Goal: Task Accomplishment & Management: Manage account settings

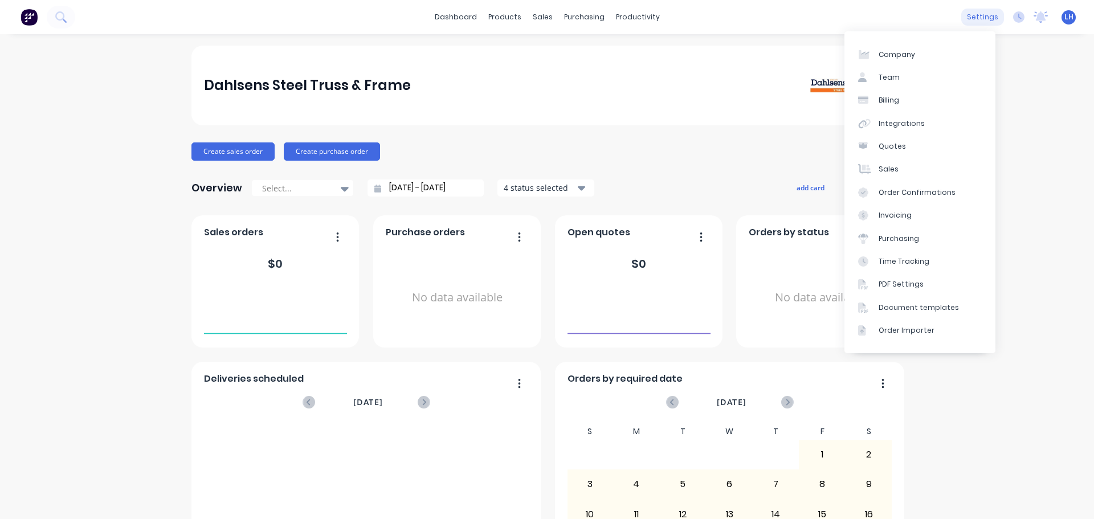
click at [970, 17] on div "settings" at bounding box center [982, 17] width 43 height 17
click at [897, 122] on div "Integrations" at bounding box center [902, 124] width 46 height 10
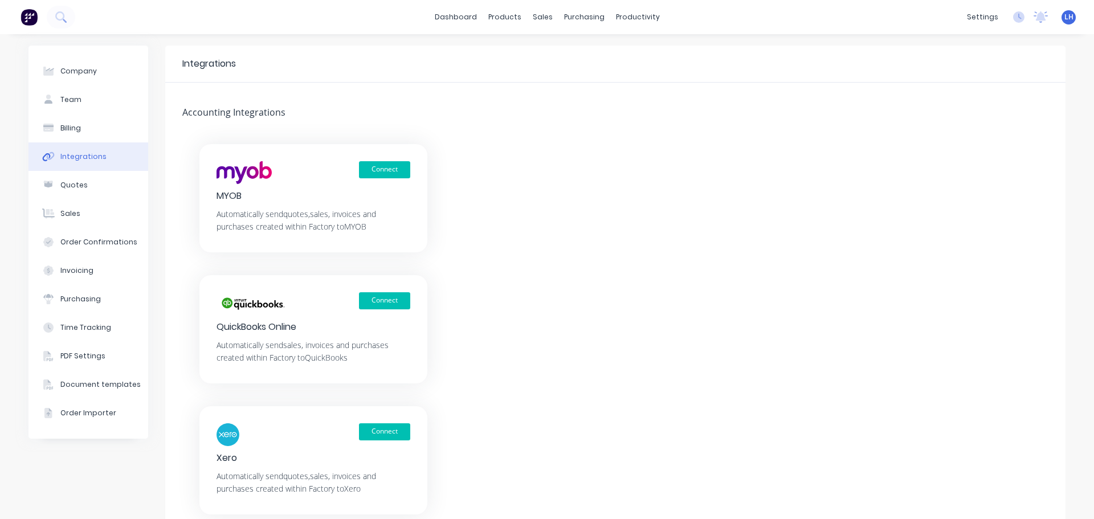
scroll to position [57, 0]
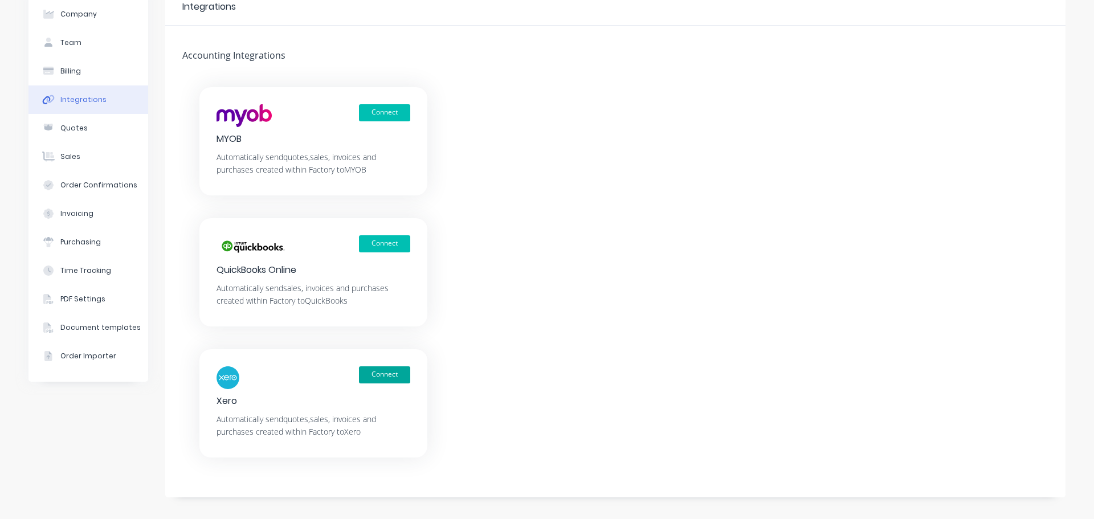
click at [381, 374] on button "Connect" at bounding box center [384, 374] width 51 height 17
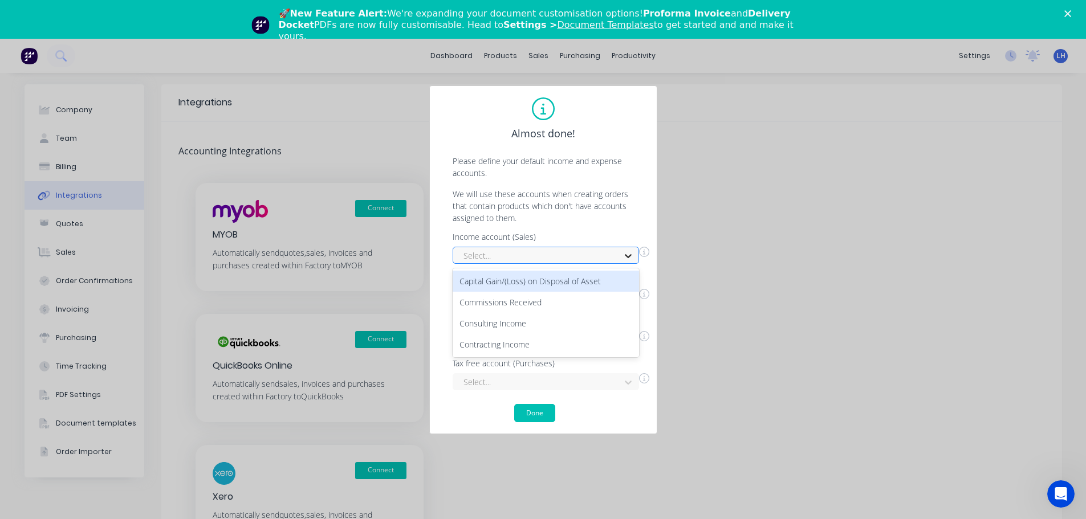
click at [629, 255] on icon at bounding box center [627, 255] width 11 height 11
click at [629, 256] on icon at bounding box center [628, 256] width 7 height 4
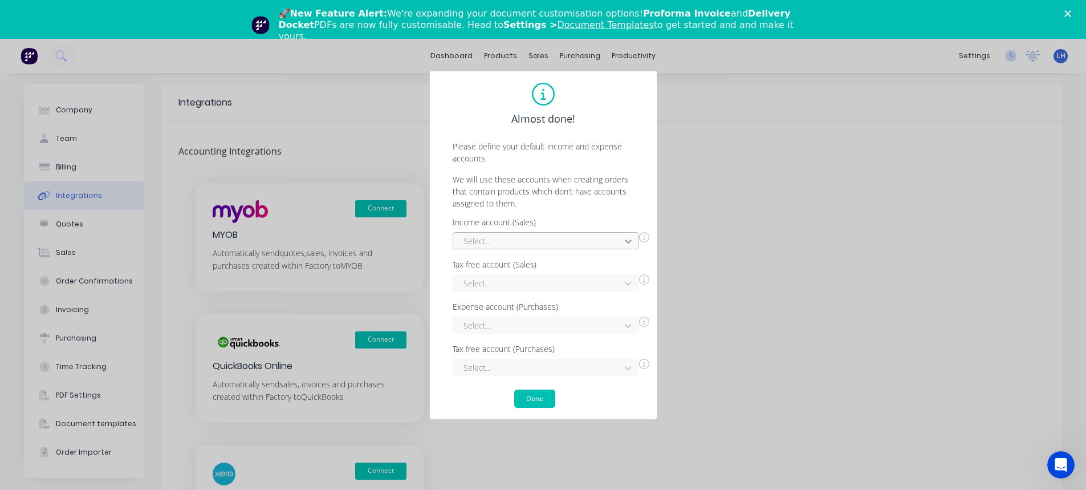
click at [627, 240] on icon at bounding box center [627, 240] width 11 height 11
click at [765, 245] on div "Almost done! Please define your default income and expense accounts. We will us…" at bounding box center [543, 245] width 1086 height 490
click at [537, 403] on button "Done" at bounding box center [534, 398] width 41 height 18
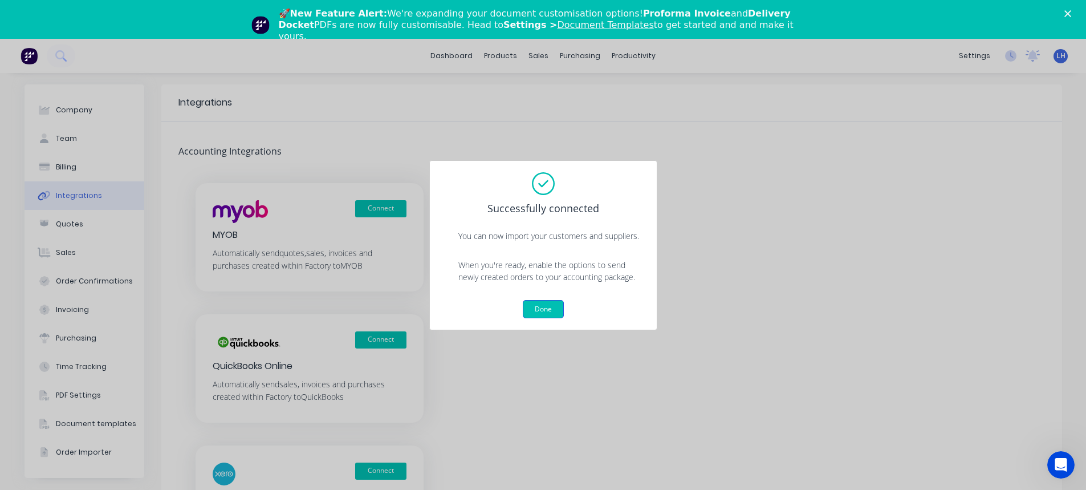
click at [540, 312] on button "Done" at bounding box center [543, 309] width 41 height 18
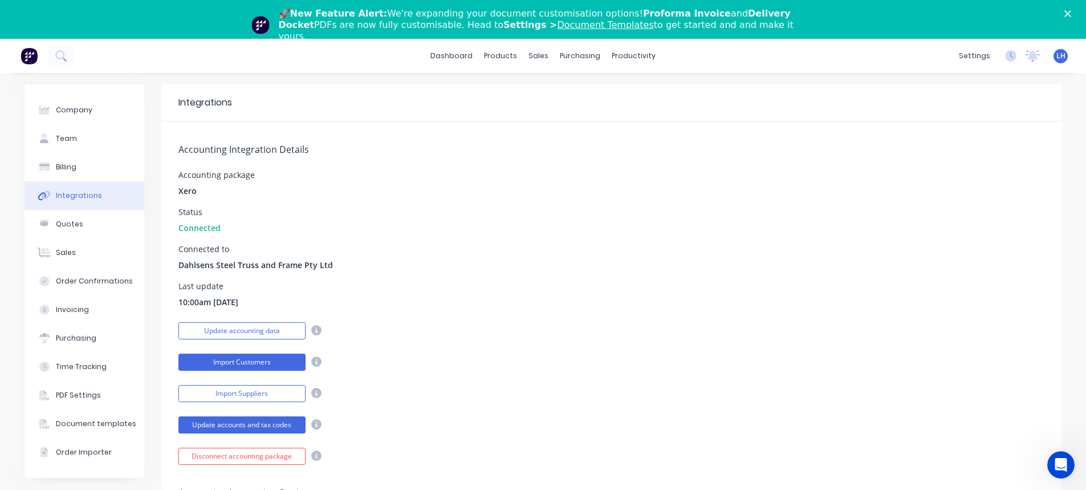
click at [241, 363] on button "Import Customers" at bounding box center [241, 361] width 127 height 17
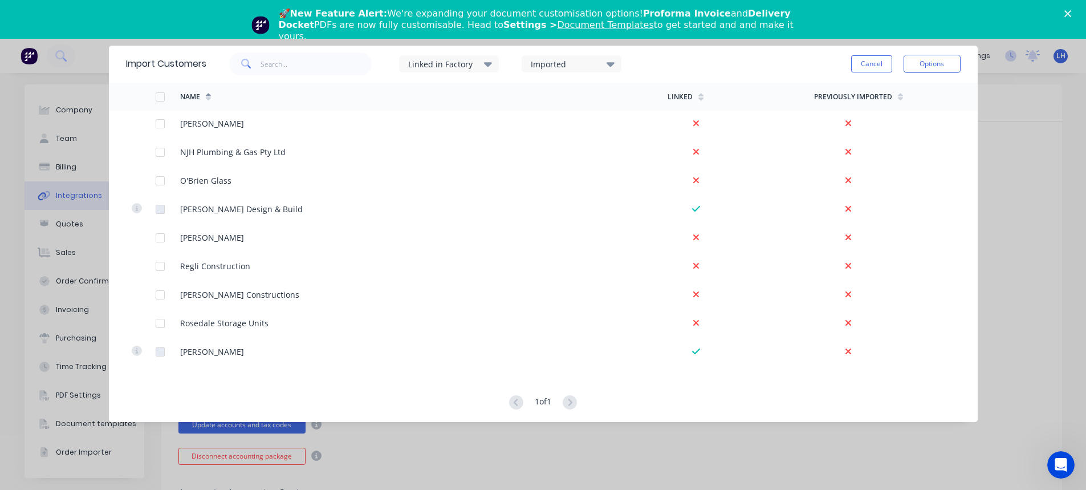
scroll to position [627, 0]
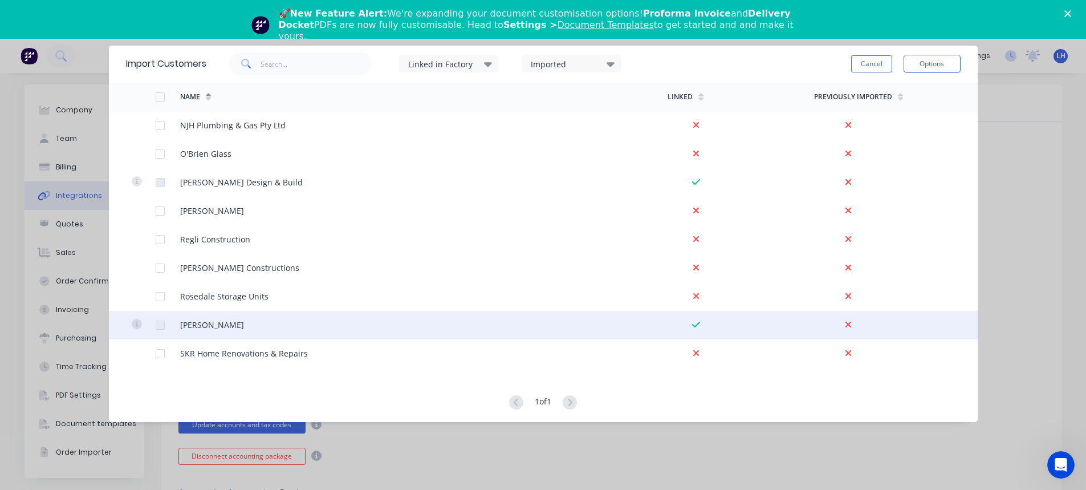
click at [845, 324] on icon at bounding box center [848, 324] width 7 height 9
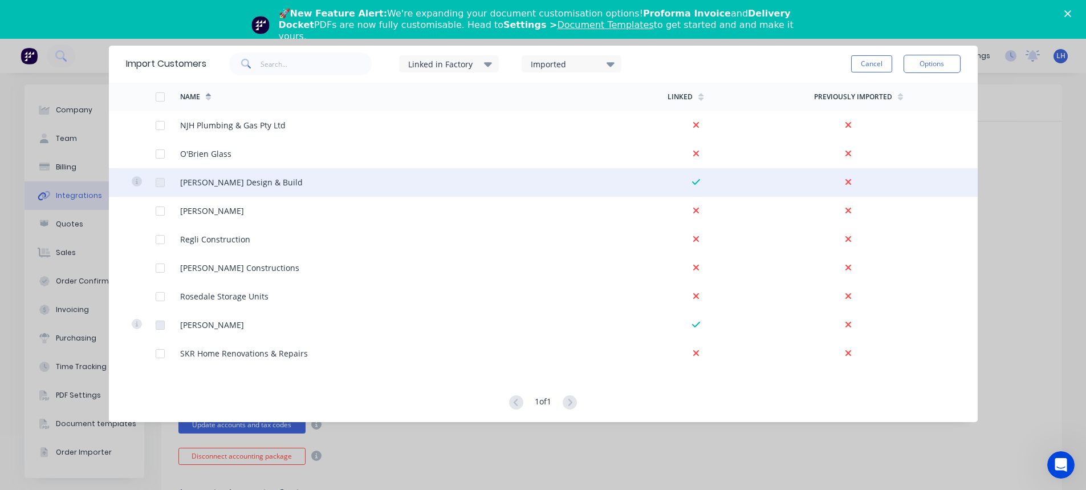
click at [154, 185] on div at bounding box center [144, 182] width 25 height 28
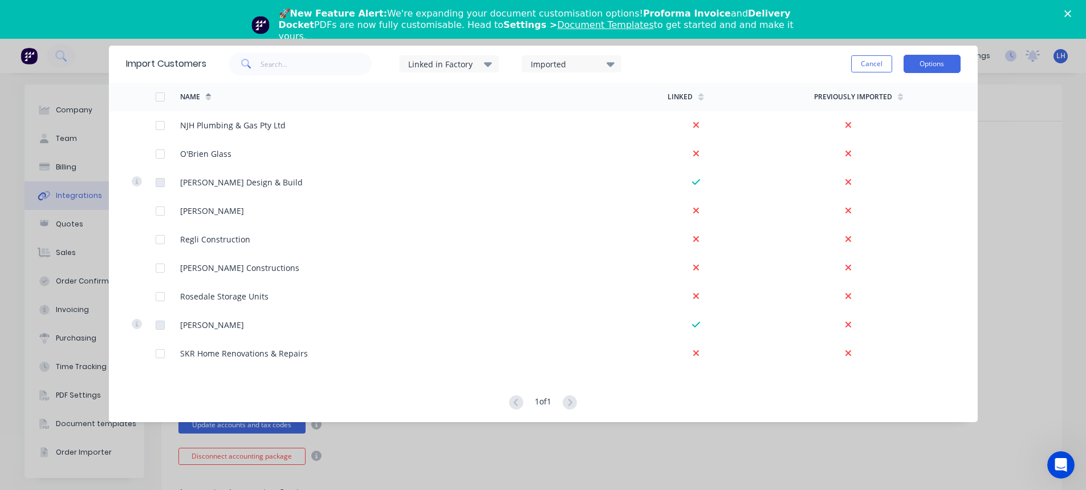
click at [924, 63] on button "Options" at bounding box center [931, 64] width 57 height 18
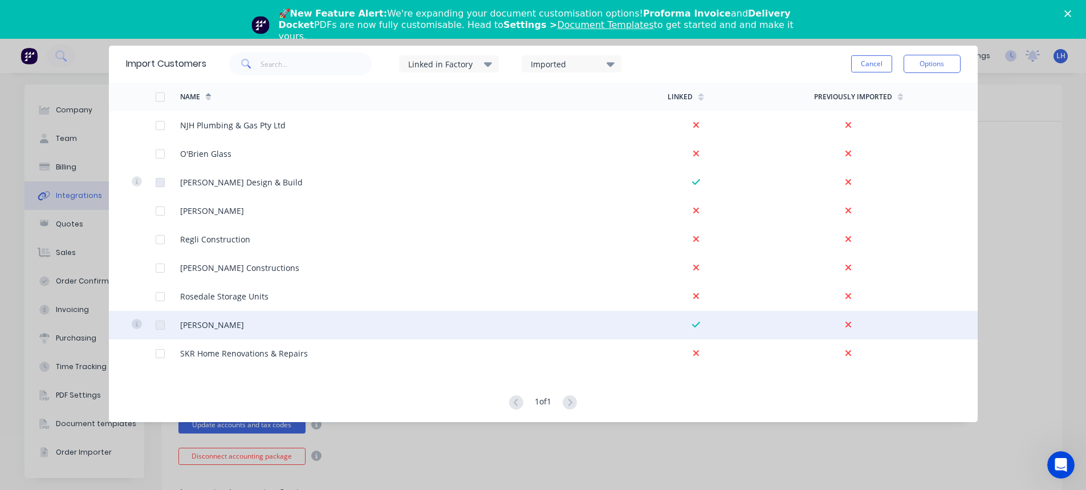
click at [845, 321] on icon at bounding box center [848, 324] width 7 height 9
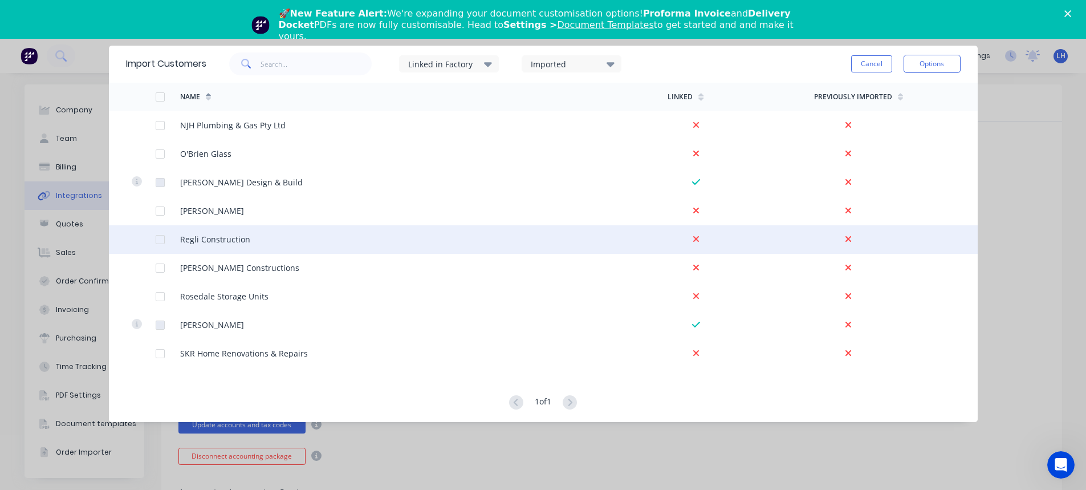
click at [161, 237] on div at bounding box center [160, 239] width 23 height 23
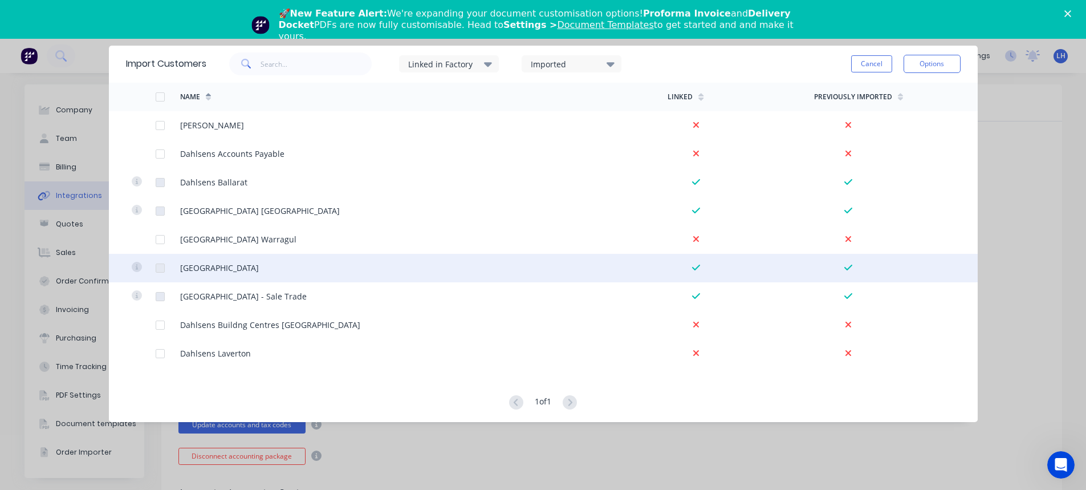
scroll to position [171, 0]
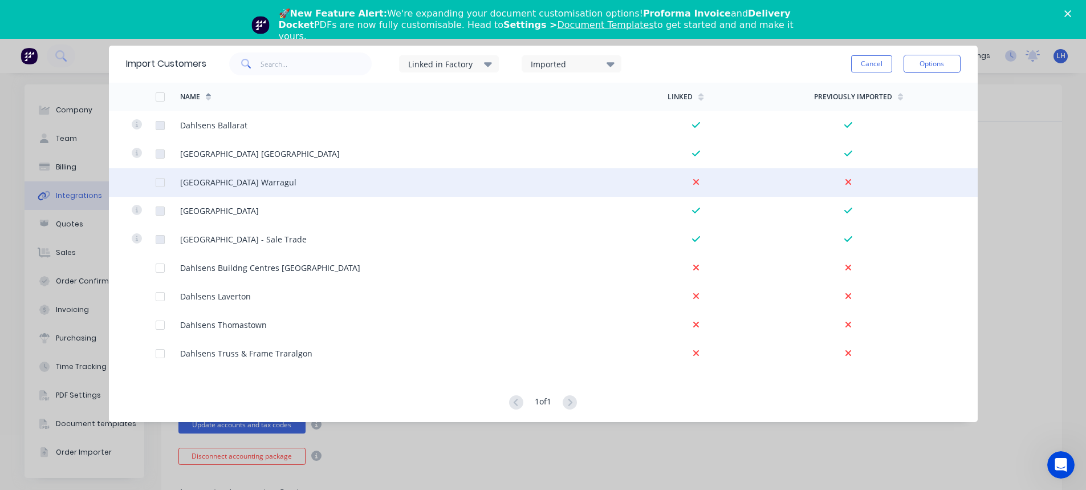
click at [161, 185] on div at bounding box center [160, 182] width 23 height 23
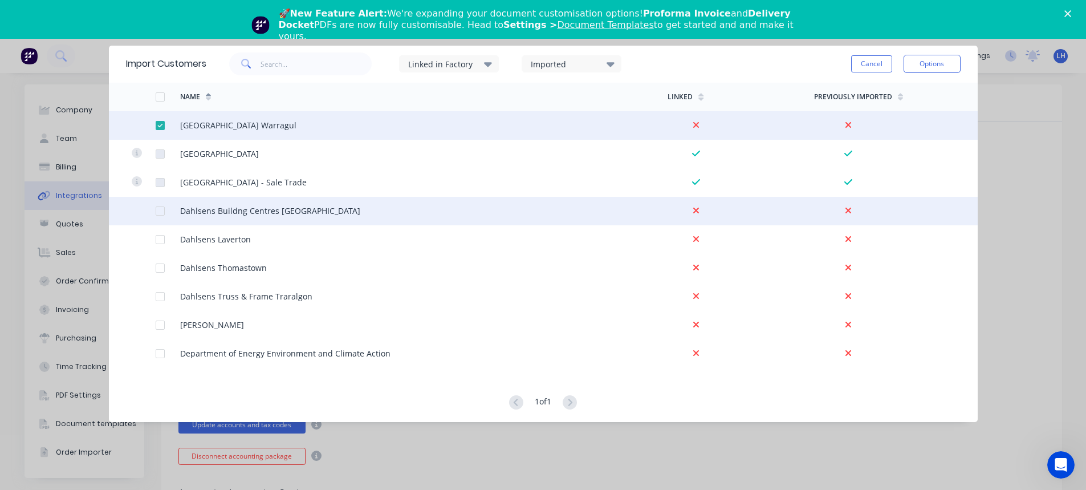
click at [158, 208] on div at bounding box center [160, 210] width 23 height 23
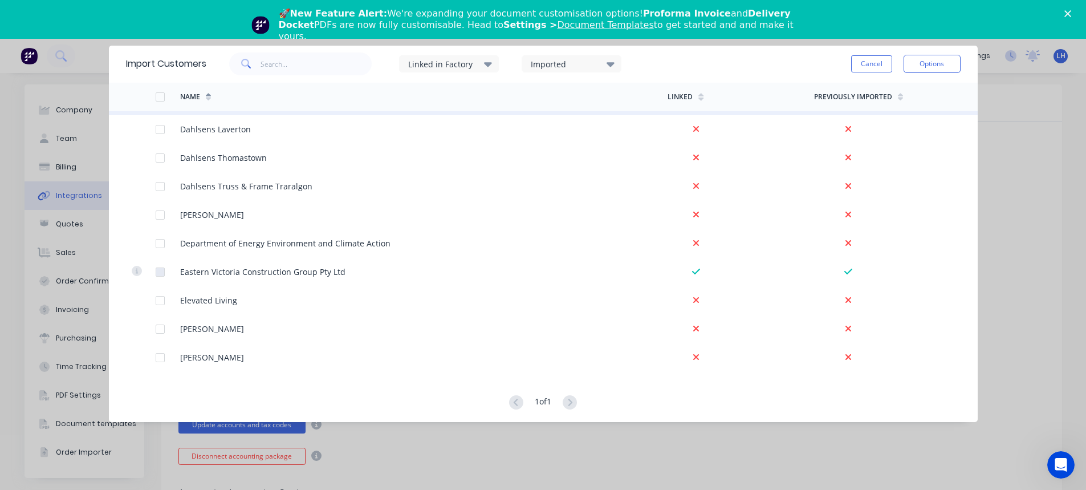
scroll to position [342, 0]
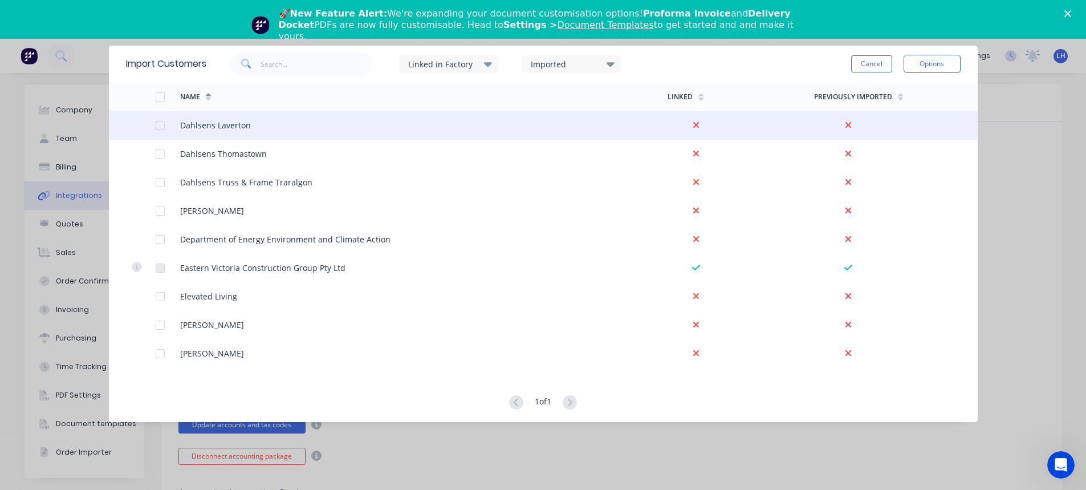
click at [159, 127] on div at bounding box center [160, 125] width 23 height 23
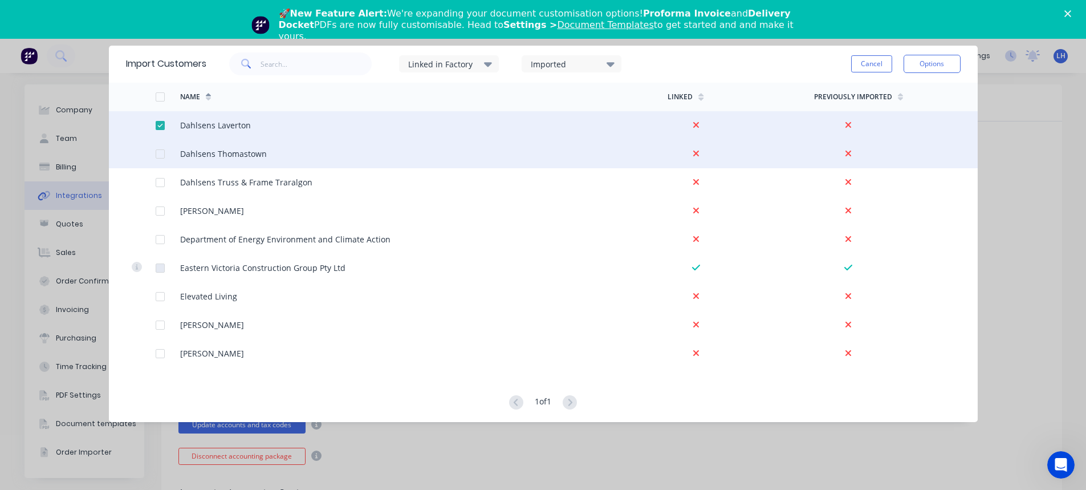
click at [158, 146] on div at bounding box center [168, 154] width 25 height 28
click at [159, 156] on div at bounding box center [160, 153] width 23 height 23
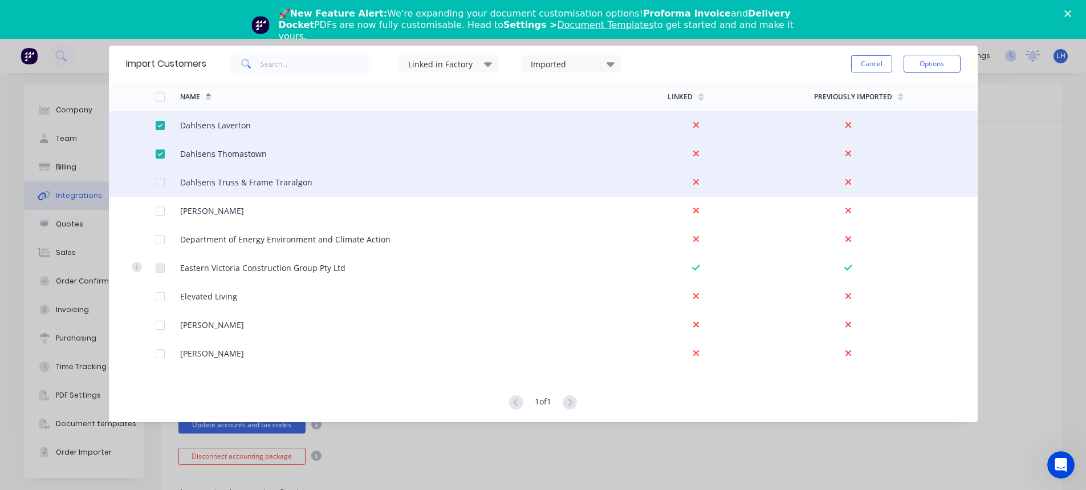
click at [158, 184] on div at bounding box center [160, 182] width 23 height 23
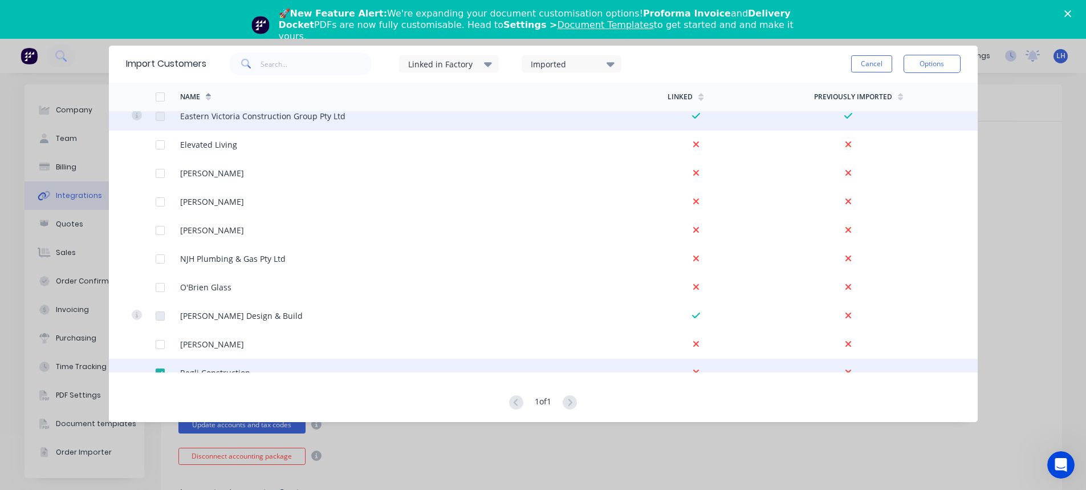
scroll to position [513, 0]
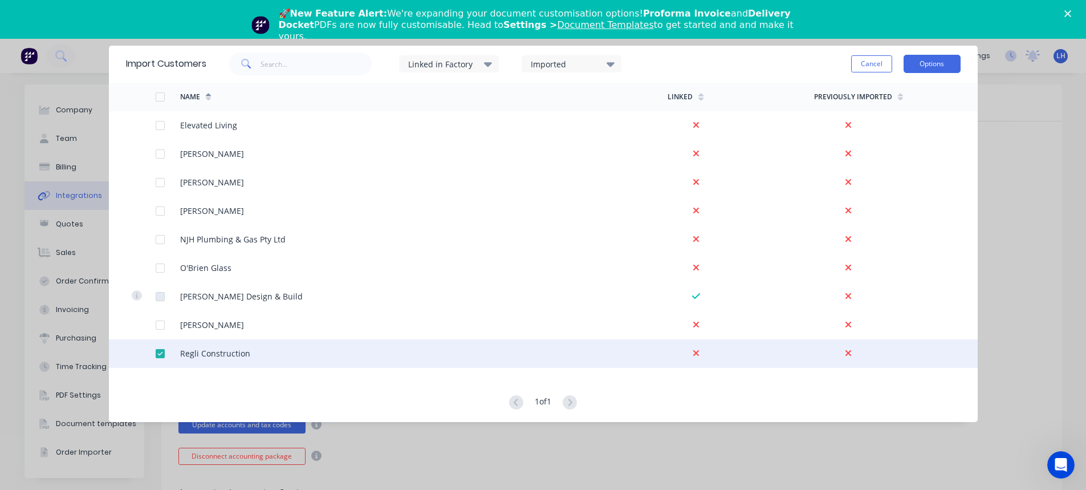
click at [928, 72] on button "Options" at bounding box center [931, 64] width 57 height 18
click at [882, 92] on div "Import selected customers" at bounding box center [906, 95] width 88 height 28
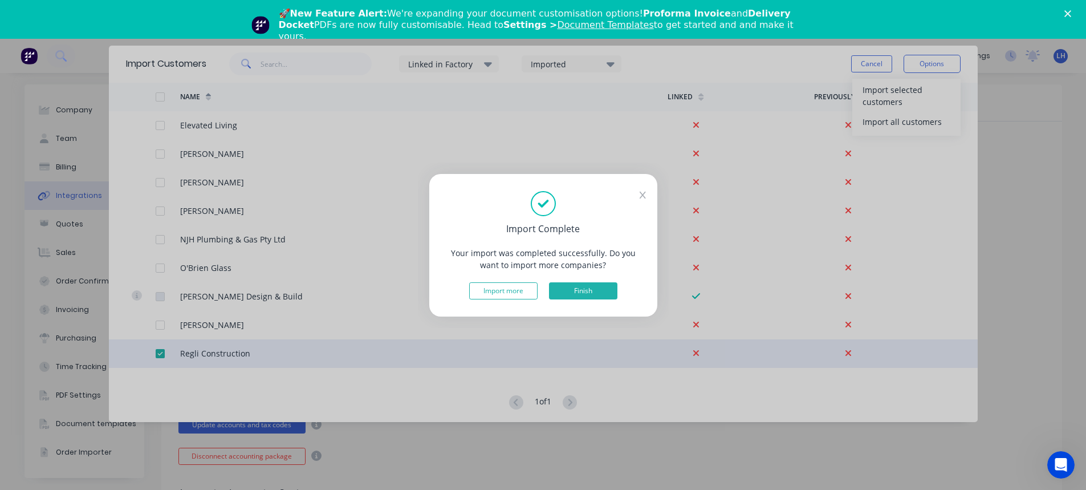
click at [585, 292] on button "Finish" at bounding box center [583, 290] width 68 height 17
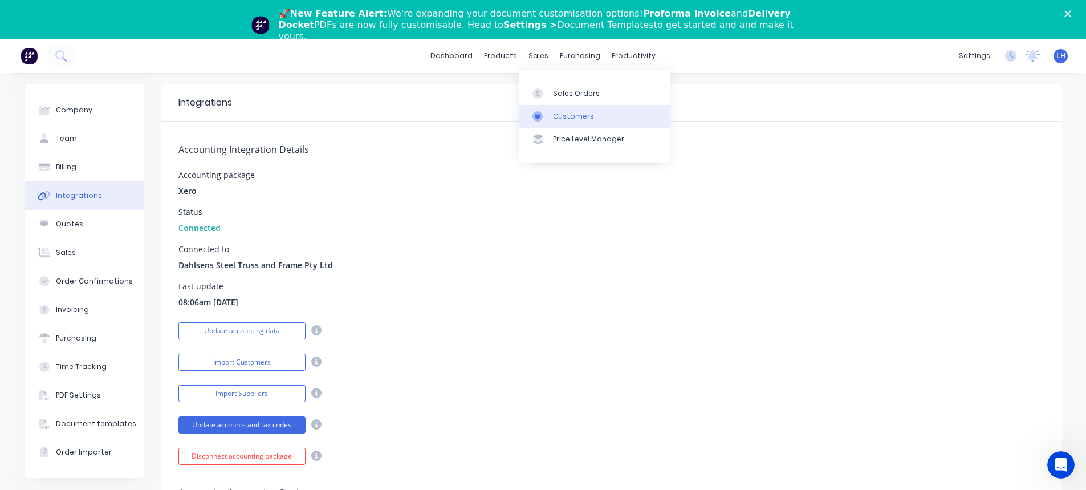
click at [557, 114] on div "Customers" at bounding box center [573, 116] width 41 height 10
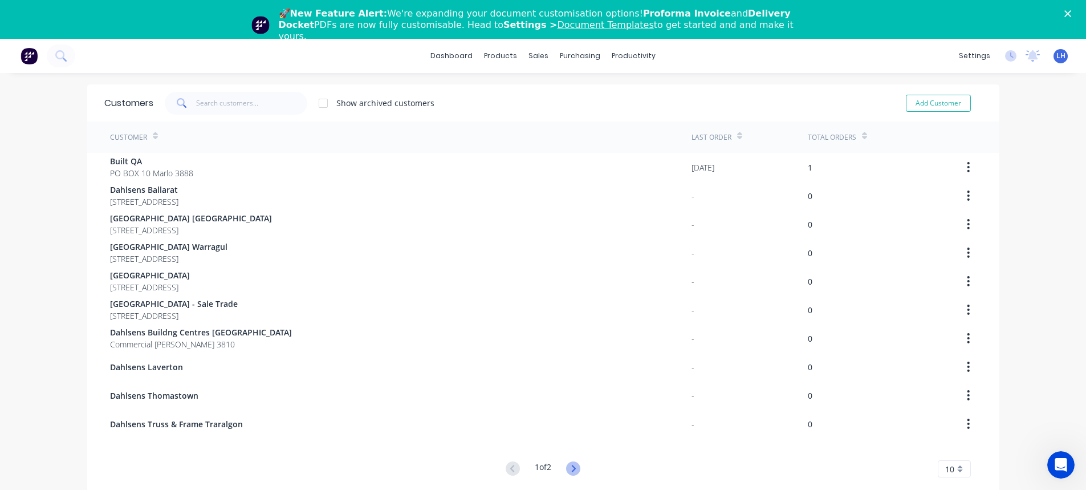
click at [574, 471] on icon at bounding box center [573, 468] width 14 height 14
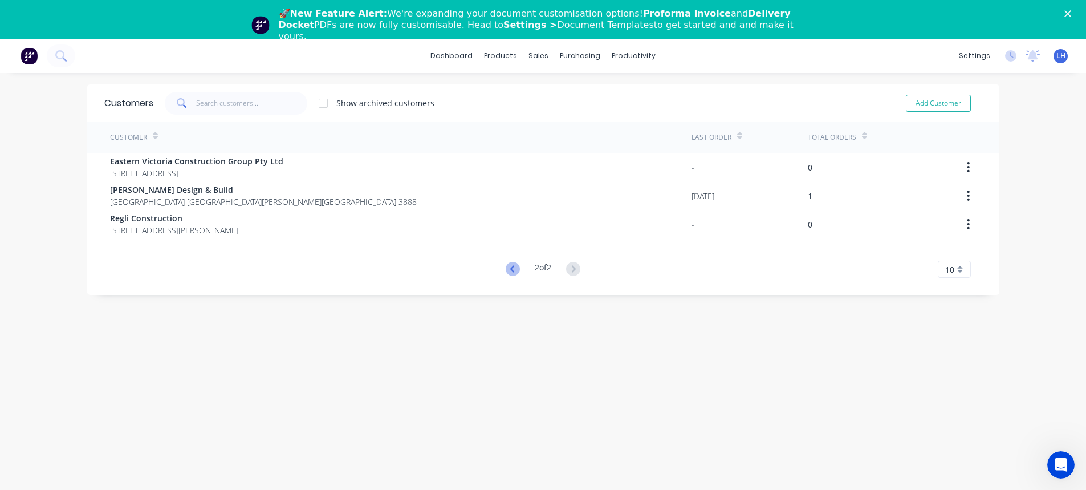
click at [505, 269] on icon at bounding box center [512, 269] width 14 height 14
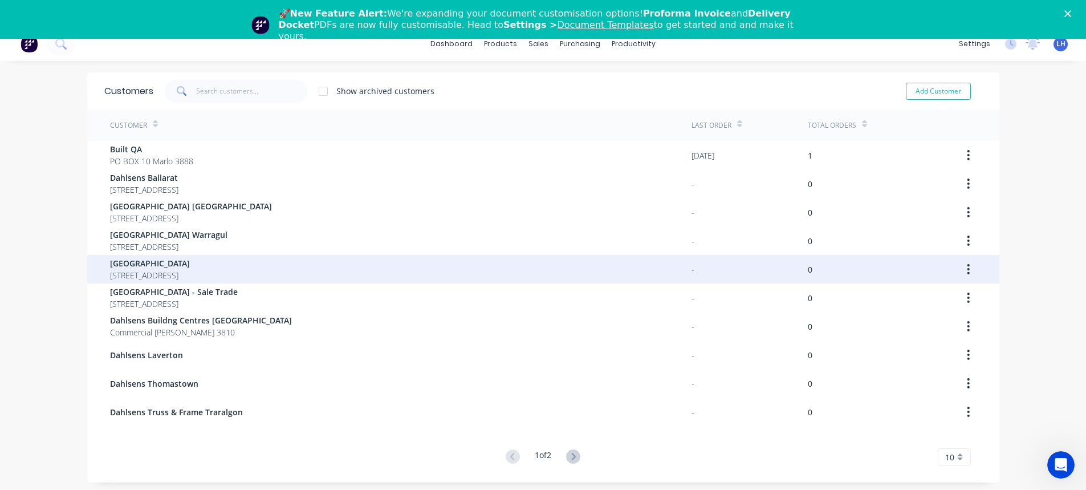
scroll to position [23, 0]
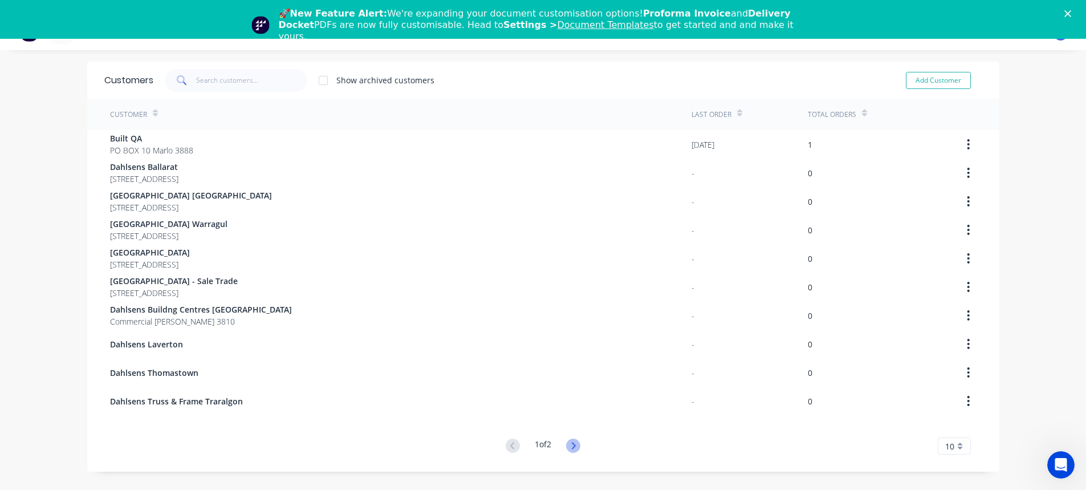
click at [575, 447] on icon at bounding box center [573, 445] width 14 height 14
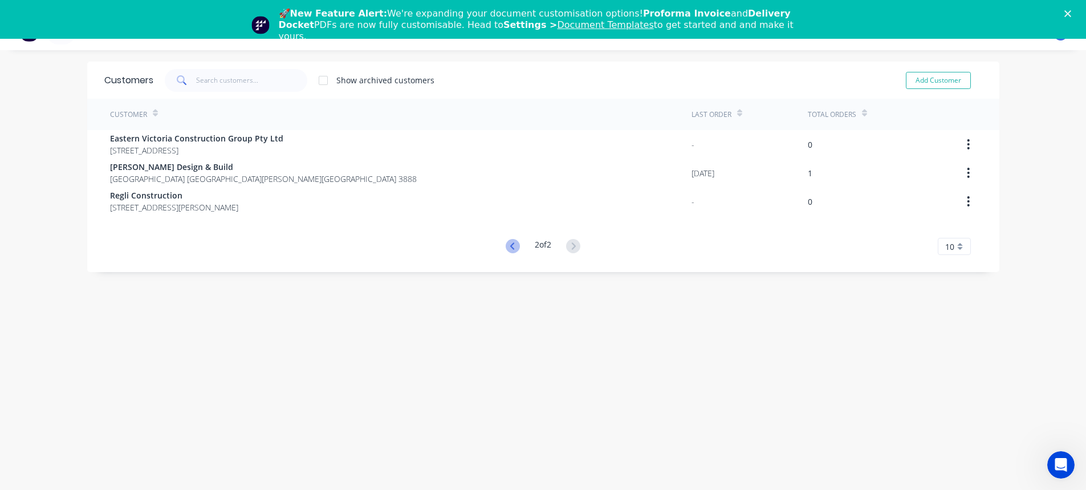
click at [507, 247] on icon at bounding box center [512, 246] width 14 height 14
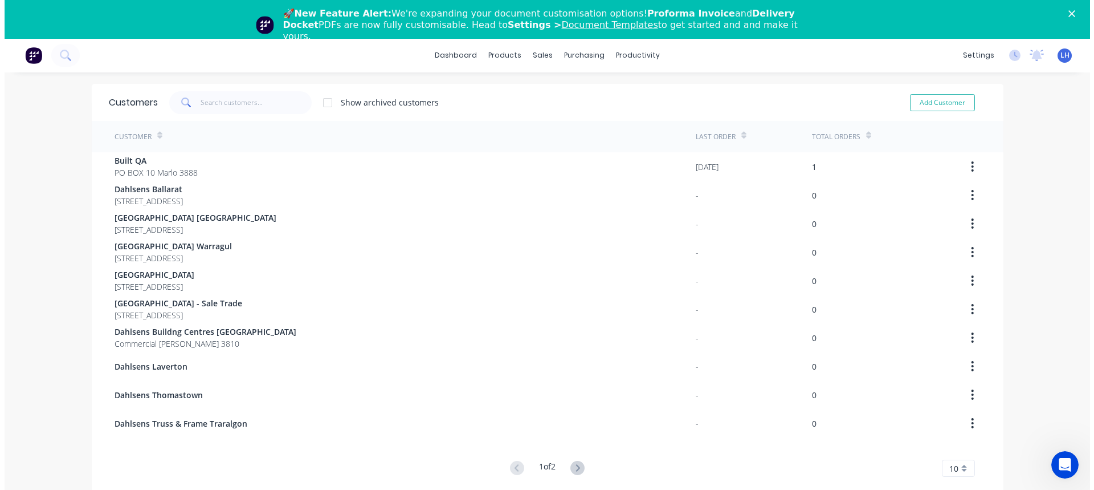
scroll to position [0, 0]
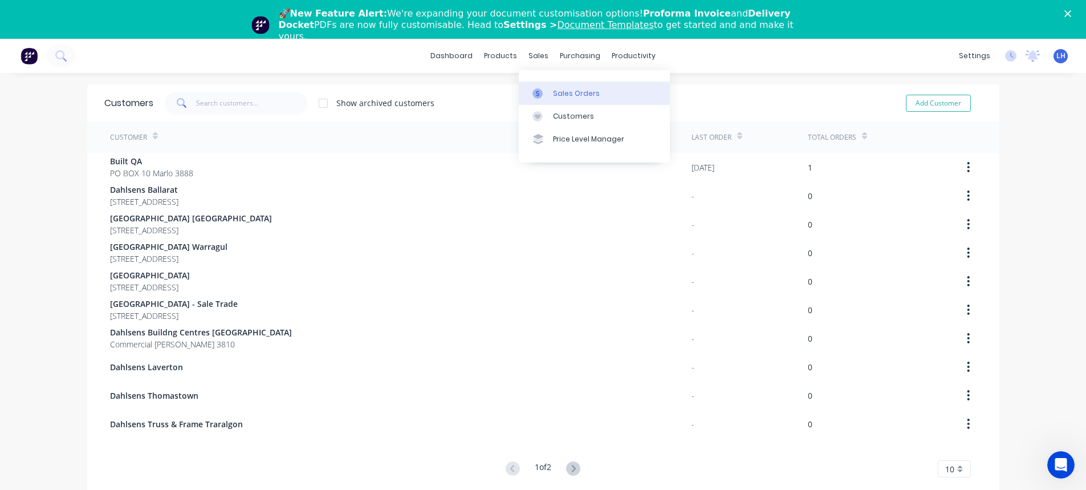
click at [539, 95] on icon at bounding box center [537, 93] width 10 height 10
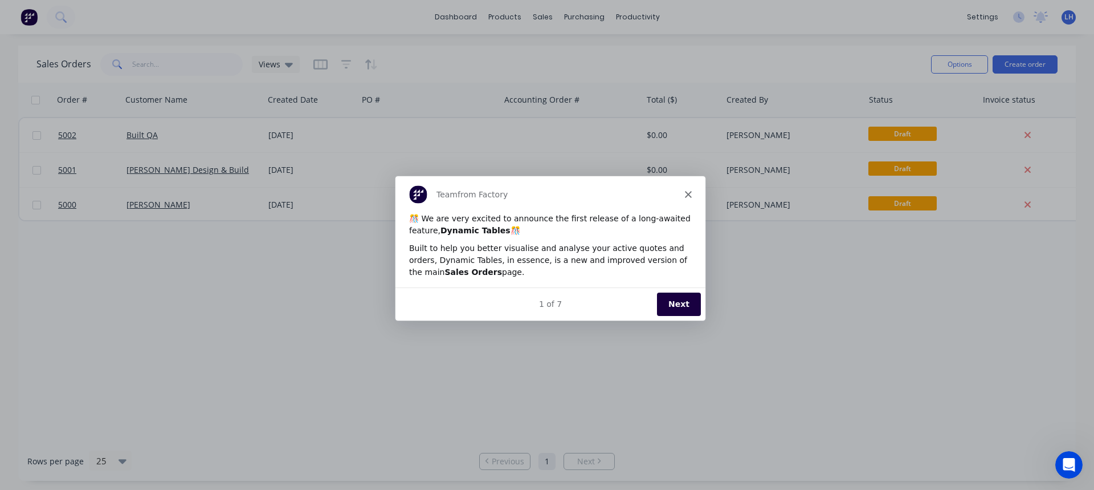
click at [690, 194] on icon "Close" at bounding box center [687, 193] width 7 height 7
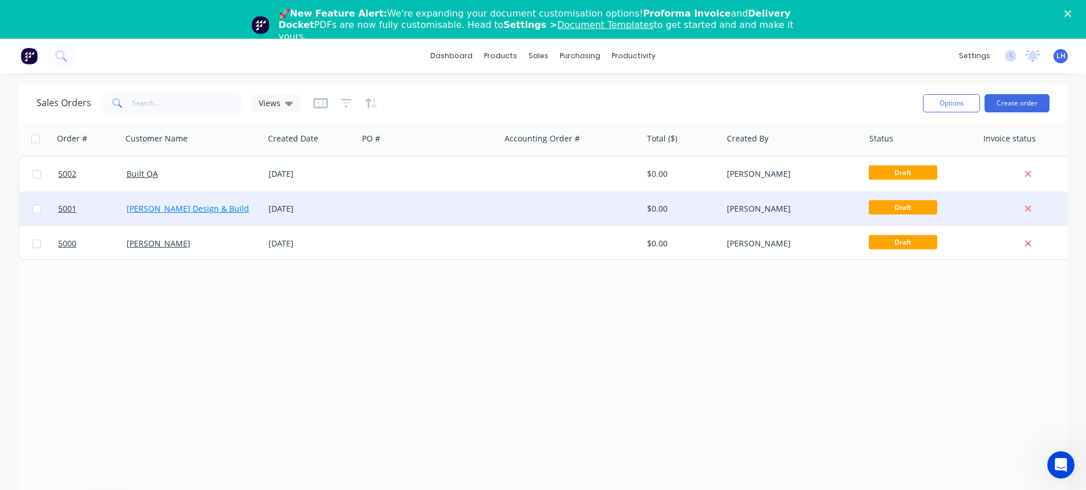
click at [144, 206] on link "[PERSON_NAME] Design & Build" at bounding box center [188, 208] width 123 height 11
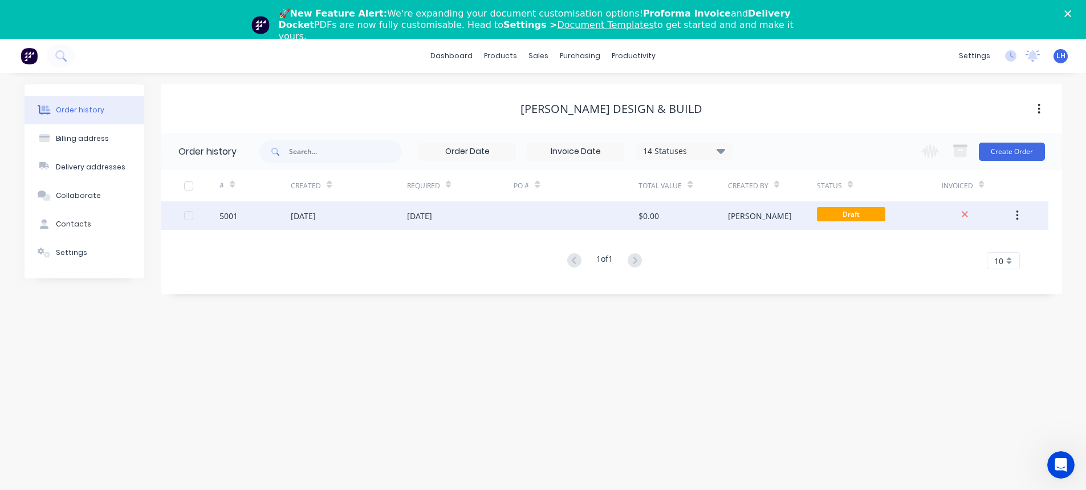
click at [724, 218] on div "$0.00" at bounding box center [682, 215] width 89 height 28
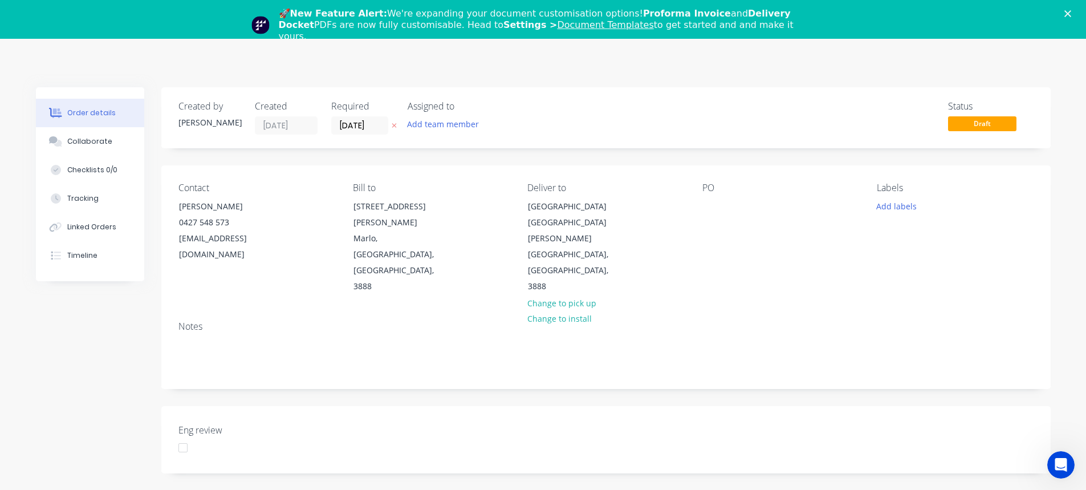
click at [1071, 13] on polygon "Close" at bounding box center [1067, 13] width 7 height 7
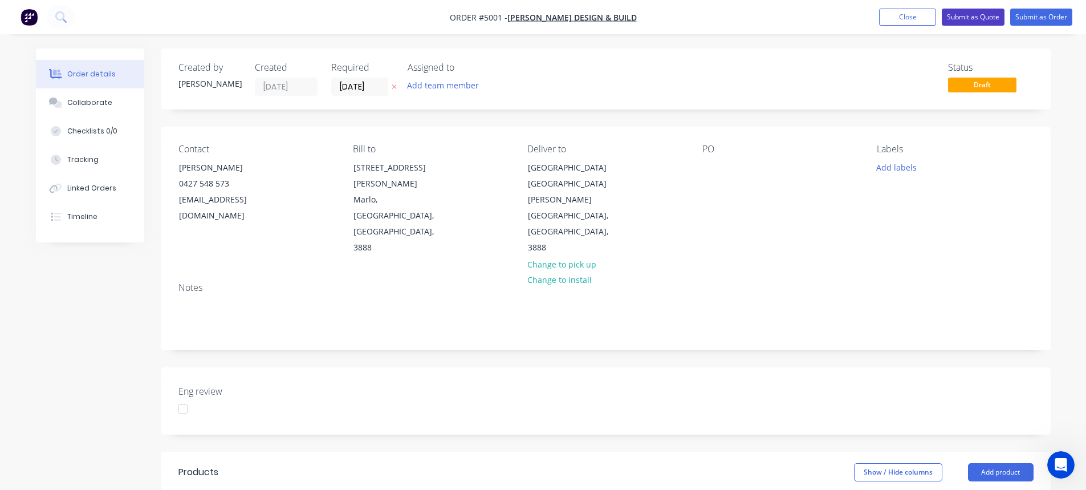
click at [981, 16] on button "Submit as Quote" at bounding box center [972, 17] width 63 height 17
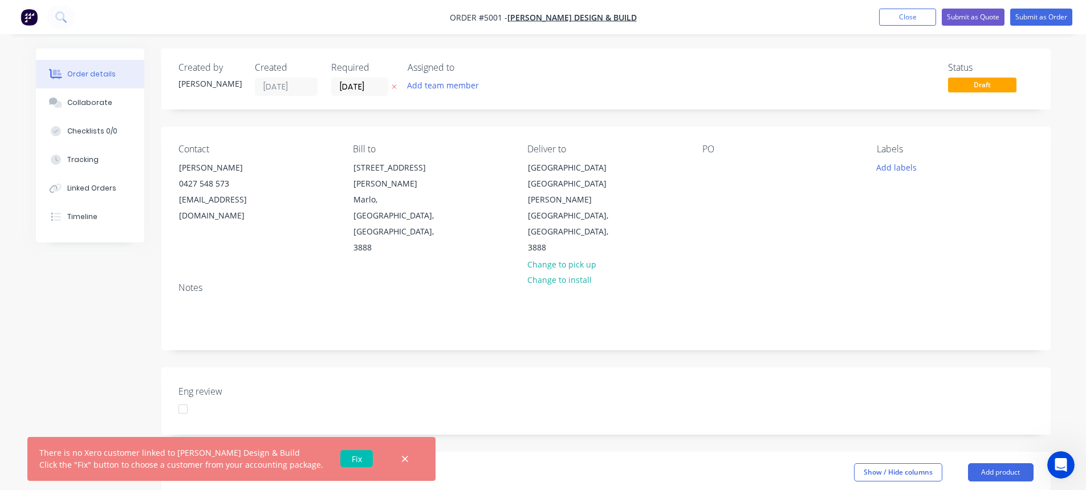
click at [346, 460] on link "Fix" at bounding box center [356, 458] width 32 height 17
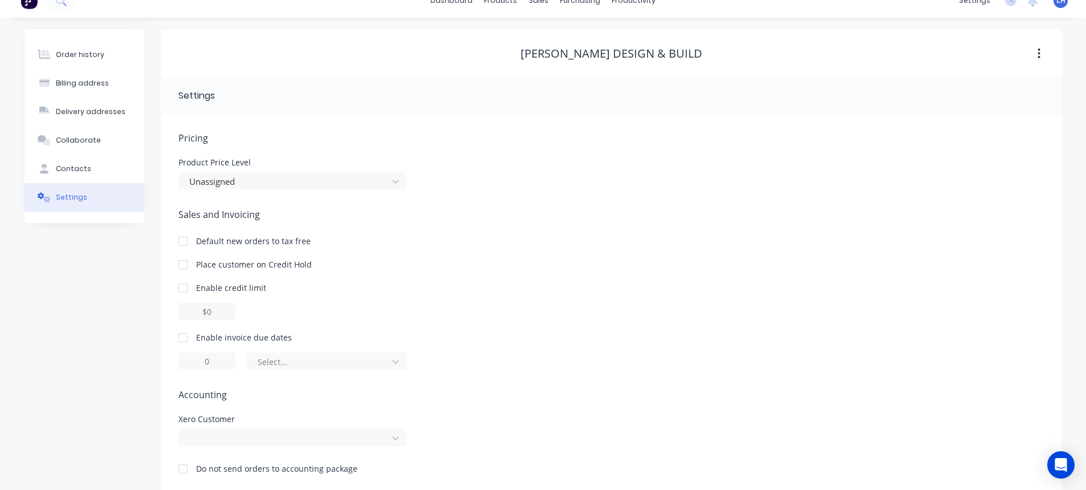
scroll to position [31, 0]
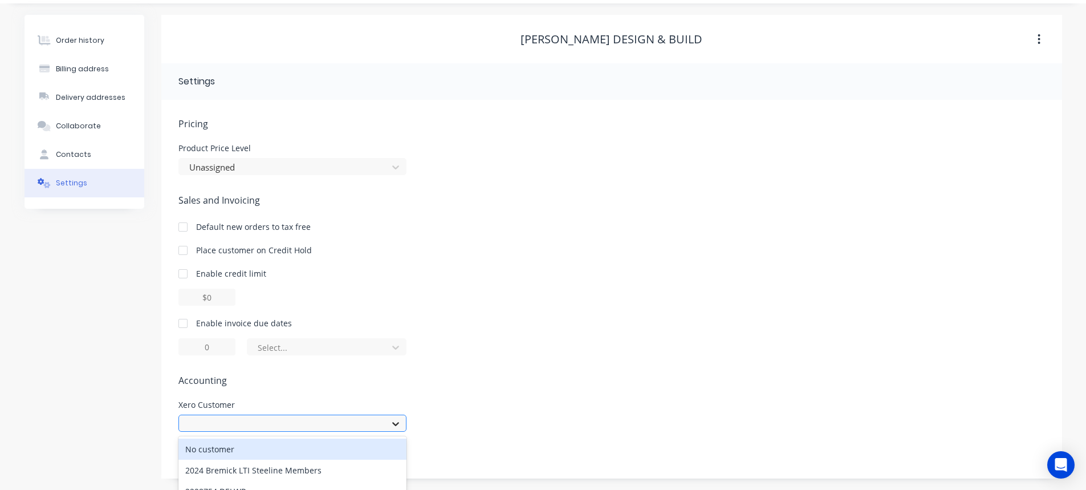
click at [398, 423] on div "252 results available. Use Up and Down to choose options, press Enter to select…" at bounding box center [292, 422] width 228 height 17
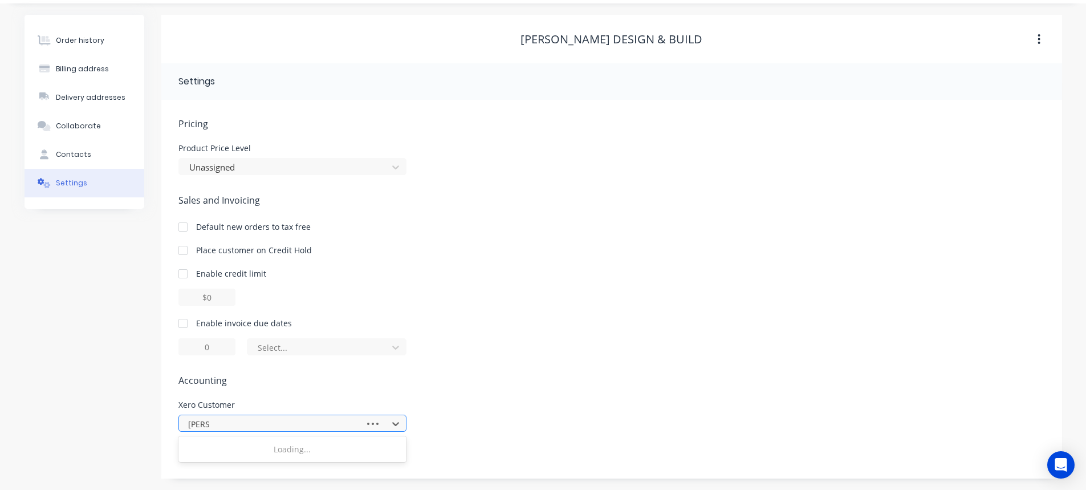
type input "[DEMOGRAPHIC_DATA]"
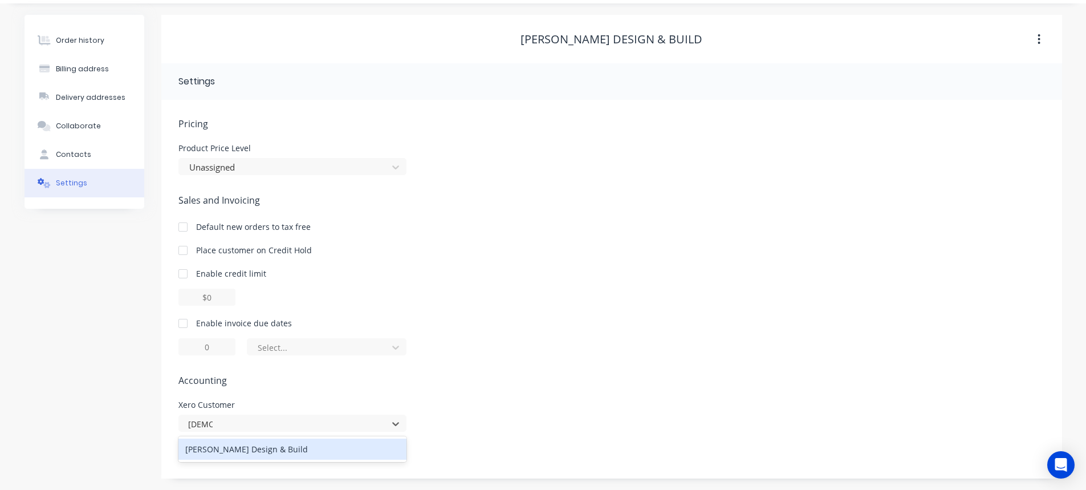
click at [223, 452] on div "[PERSON_NAME] Design & Build" at bounding box center [292, 448] width 228 height 21
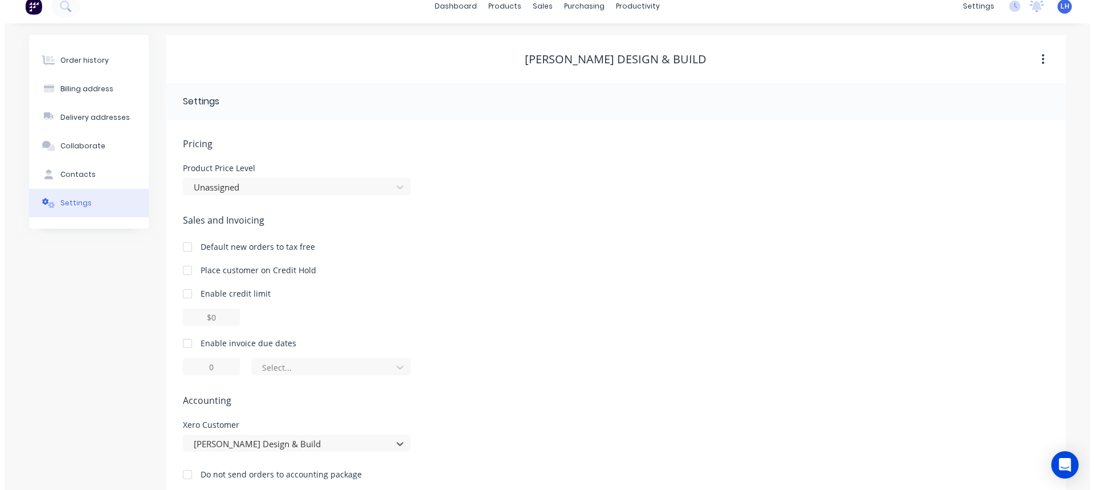
scroll to position [0, 0]
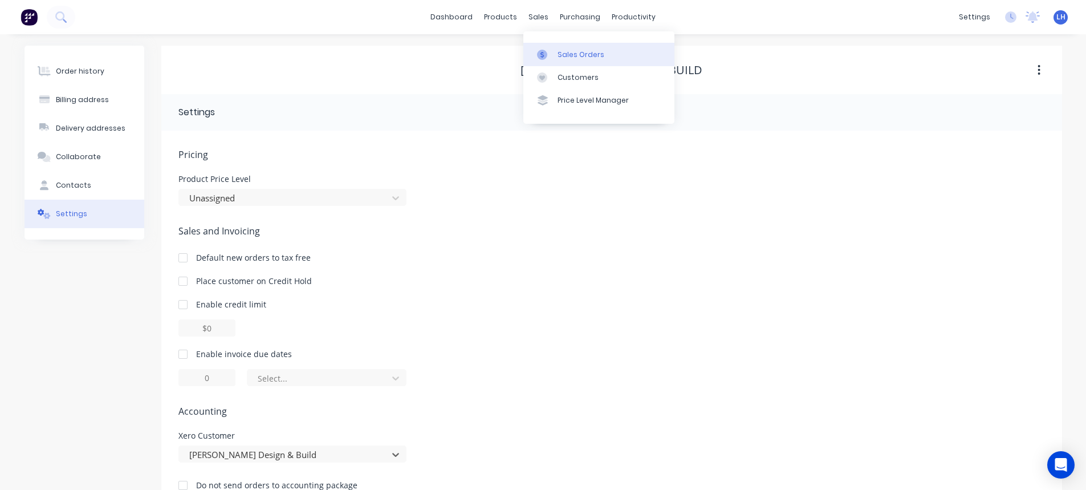
click at [541, 53] on icon at bounding box center [541, 54] width 3 height 6
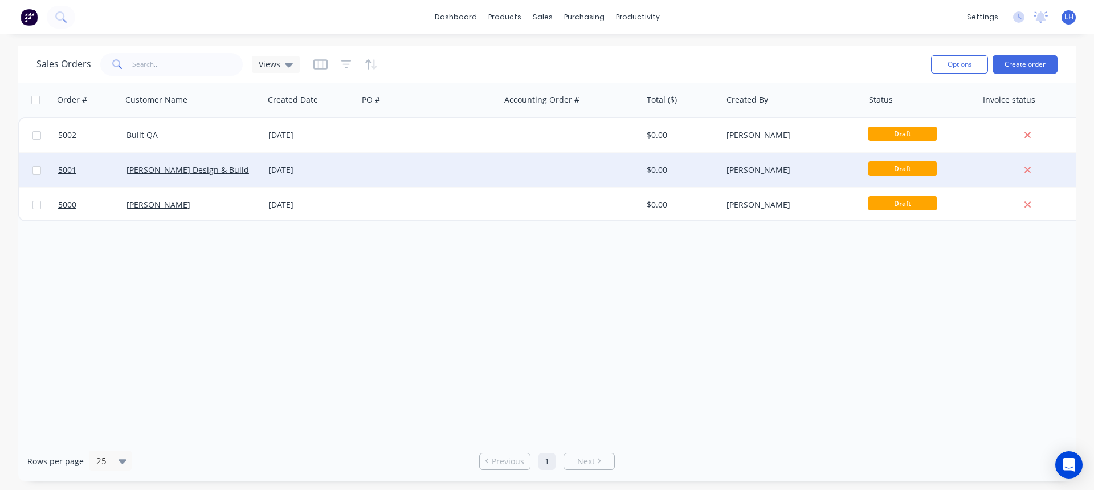
click at [529, 168] on div at bounding box center [571, 170] width 142 height 34
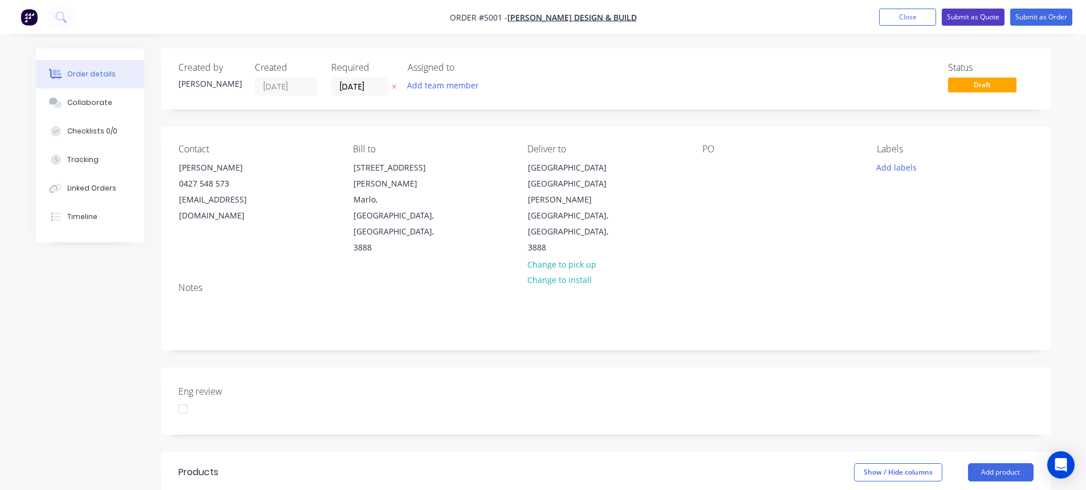
click at [965, 10] on button "Submit as Quote" at bounding box center [972, 17] width 63 height 17
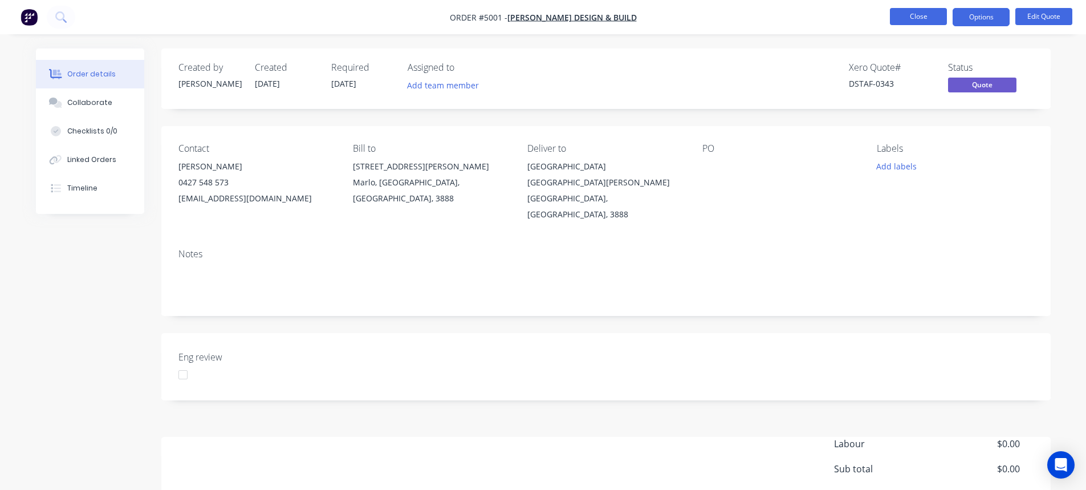
click at [917, 13] on button "Close" at bounding box center [918, 16] width 57 height 17
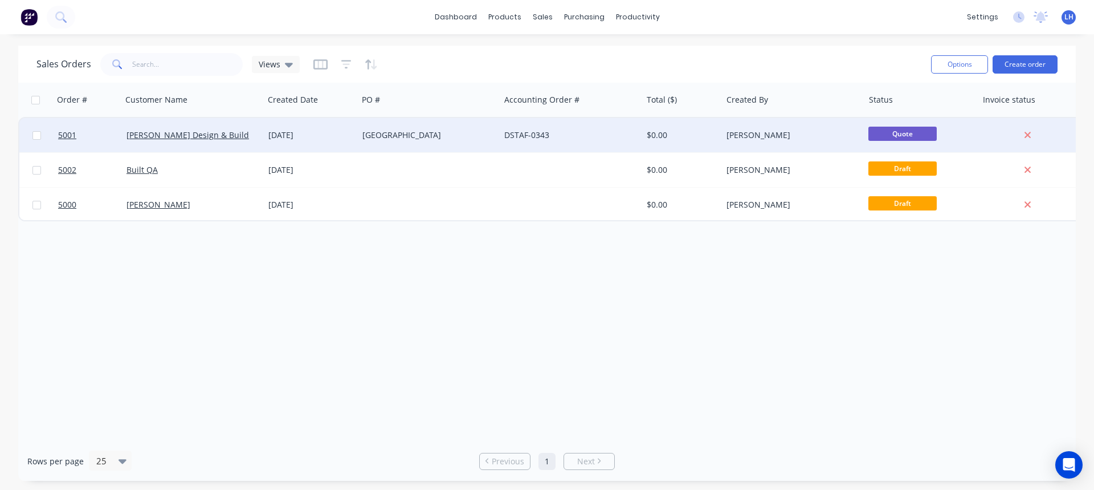
click at [377, 133] on div "[GEOGRAPHIC_DATA]" at bounding box center [425, 134] width 127 height 11
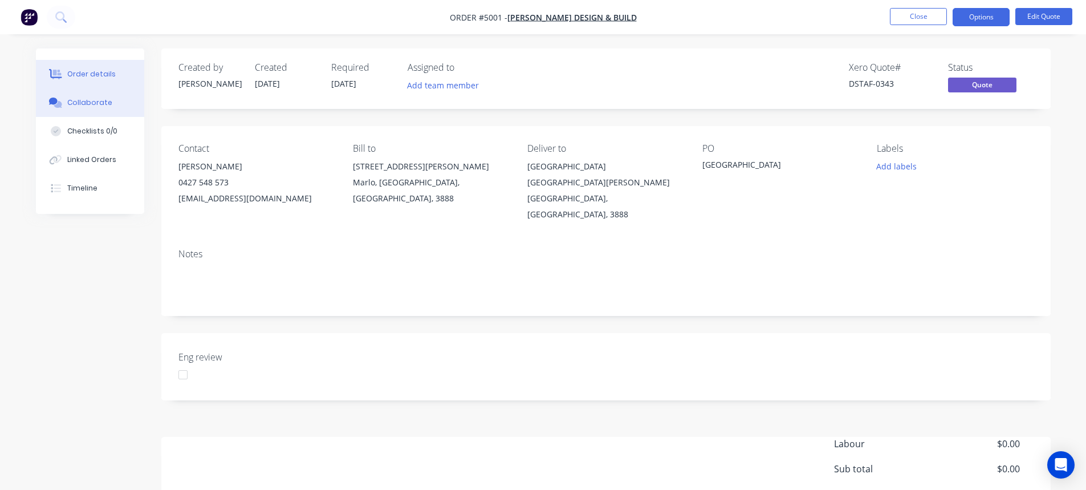
click at [81, 101] on div "Collaborate" at bounding box center [89, 102] width 45 height 10
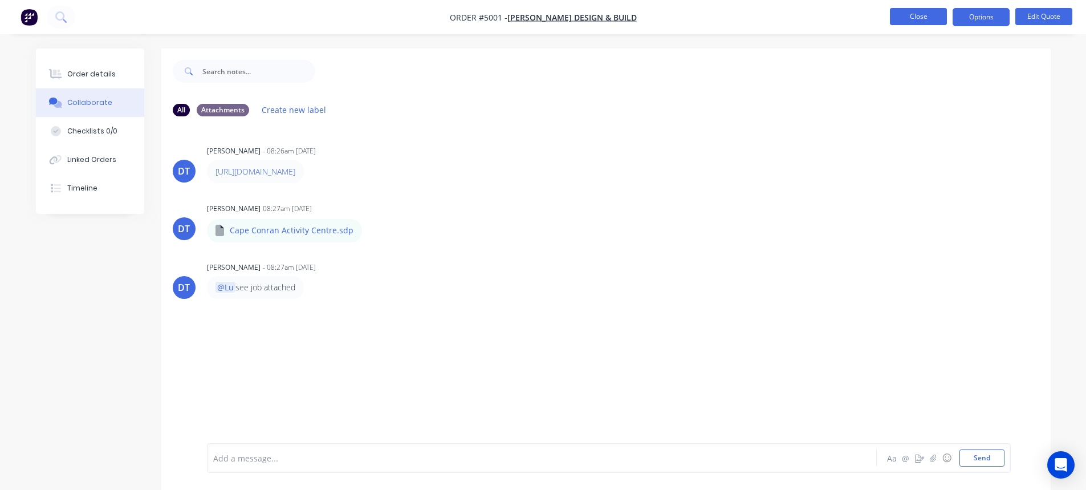
click at [913, 14] on button "Close" at bounding box center [918, 16] width 57 height 17
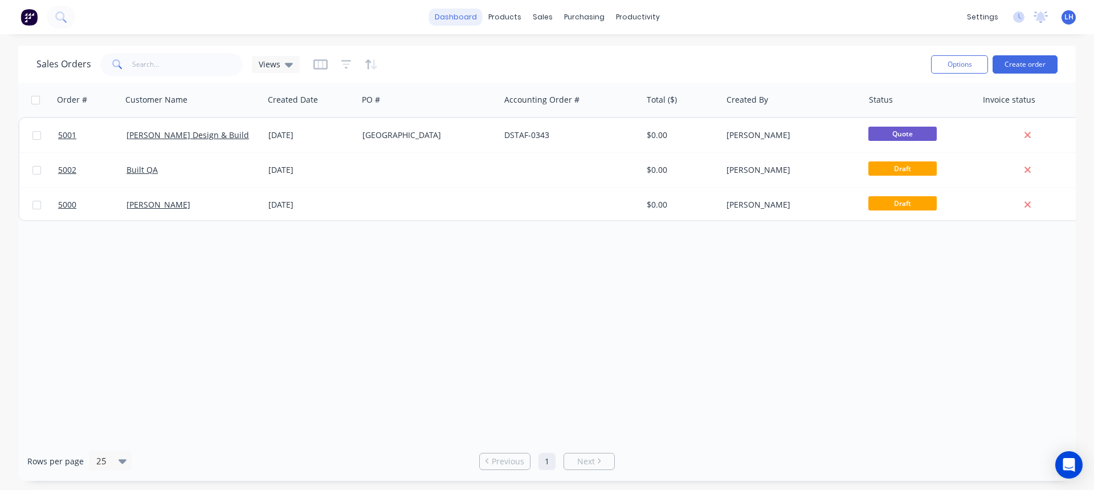
click at [453, 16] on link "dashboard" at bounding box center [456, 17] width 54 height 17
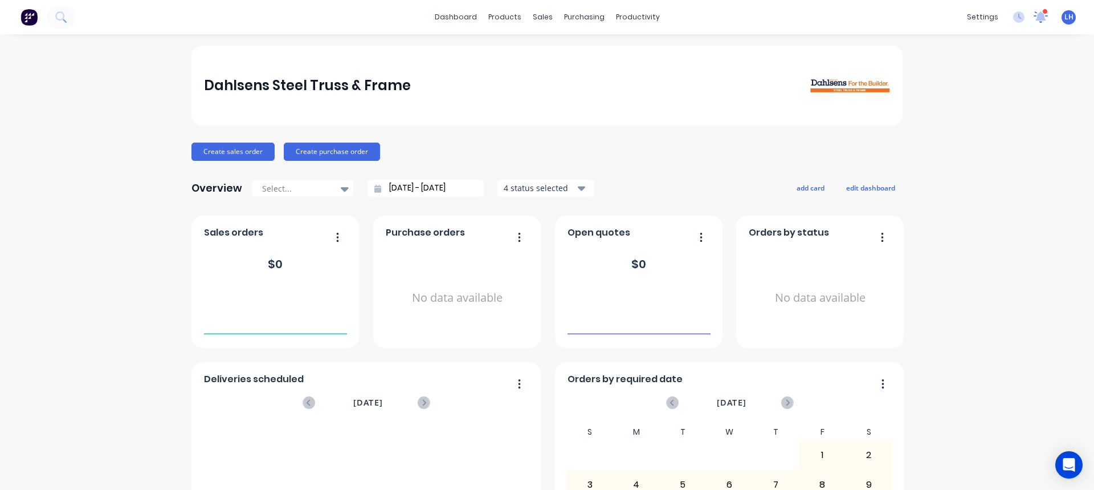
click at [1036, 21] on icon at bounding box center [1040, 16] width 15 height 13
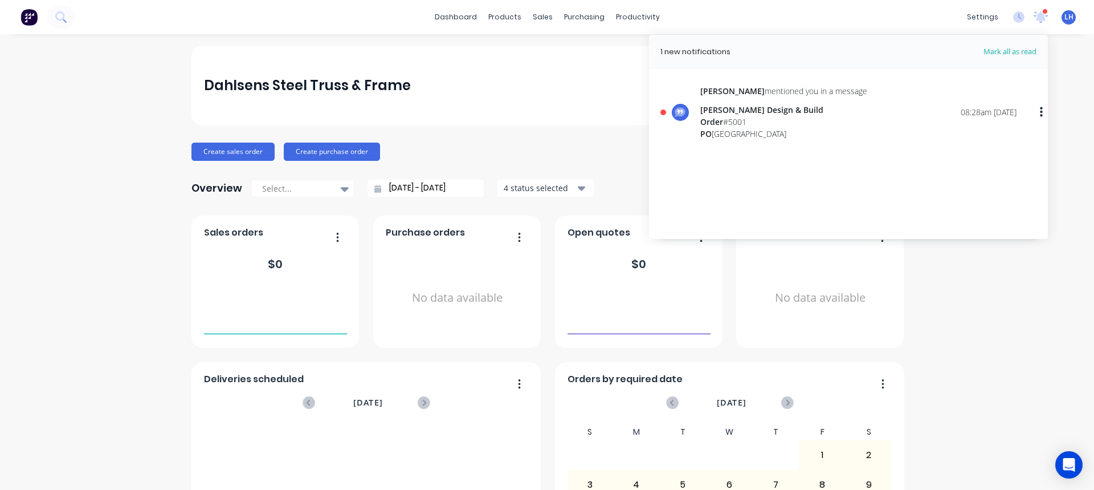
click at [707, 116] on div "Order # 5001" at bounding box center [783, 122] width 167 height 12
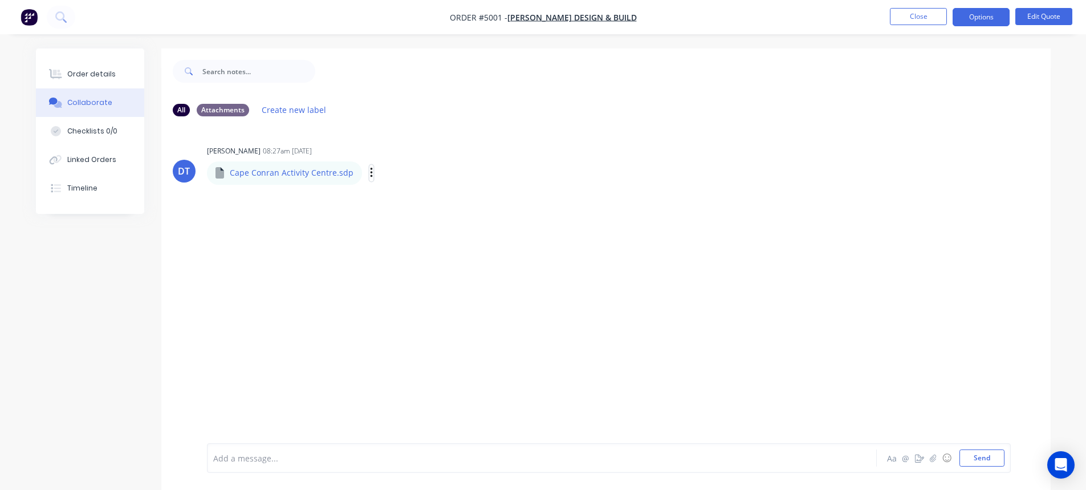
click at [370, 178] on icon "button" at bounding box center [371, 173] width 2 height 10
click at [397, 230] on button "Delete" at bounding box center [446, 229] width 128 height 26
